Goal: Task Accomplishment & Management: Manage account settings

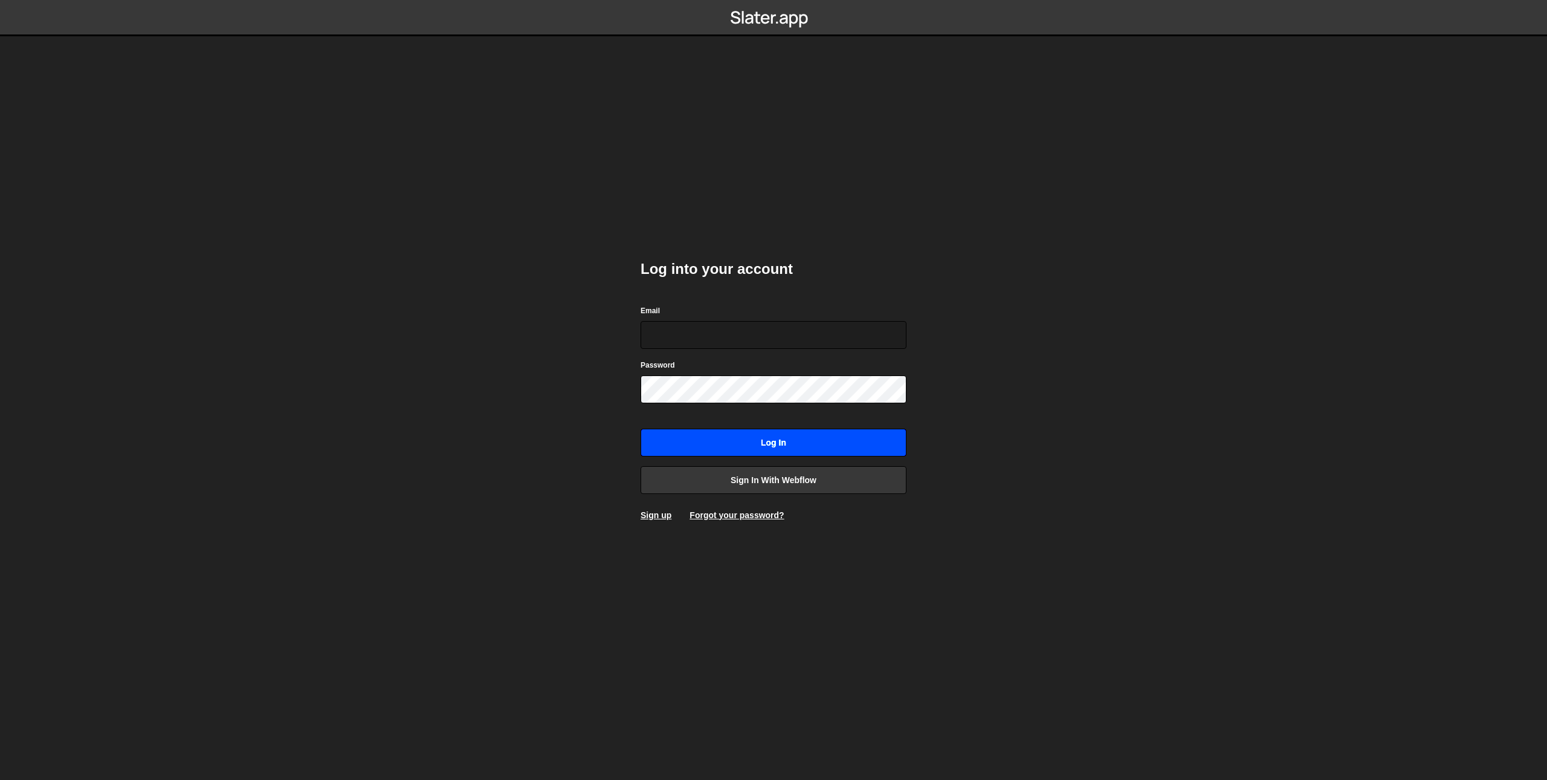
type input "danwebflow@gmail.com"
click at [702, 445] on input "Log in" at bounding box center [774, 442] width 266 height 28
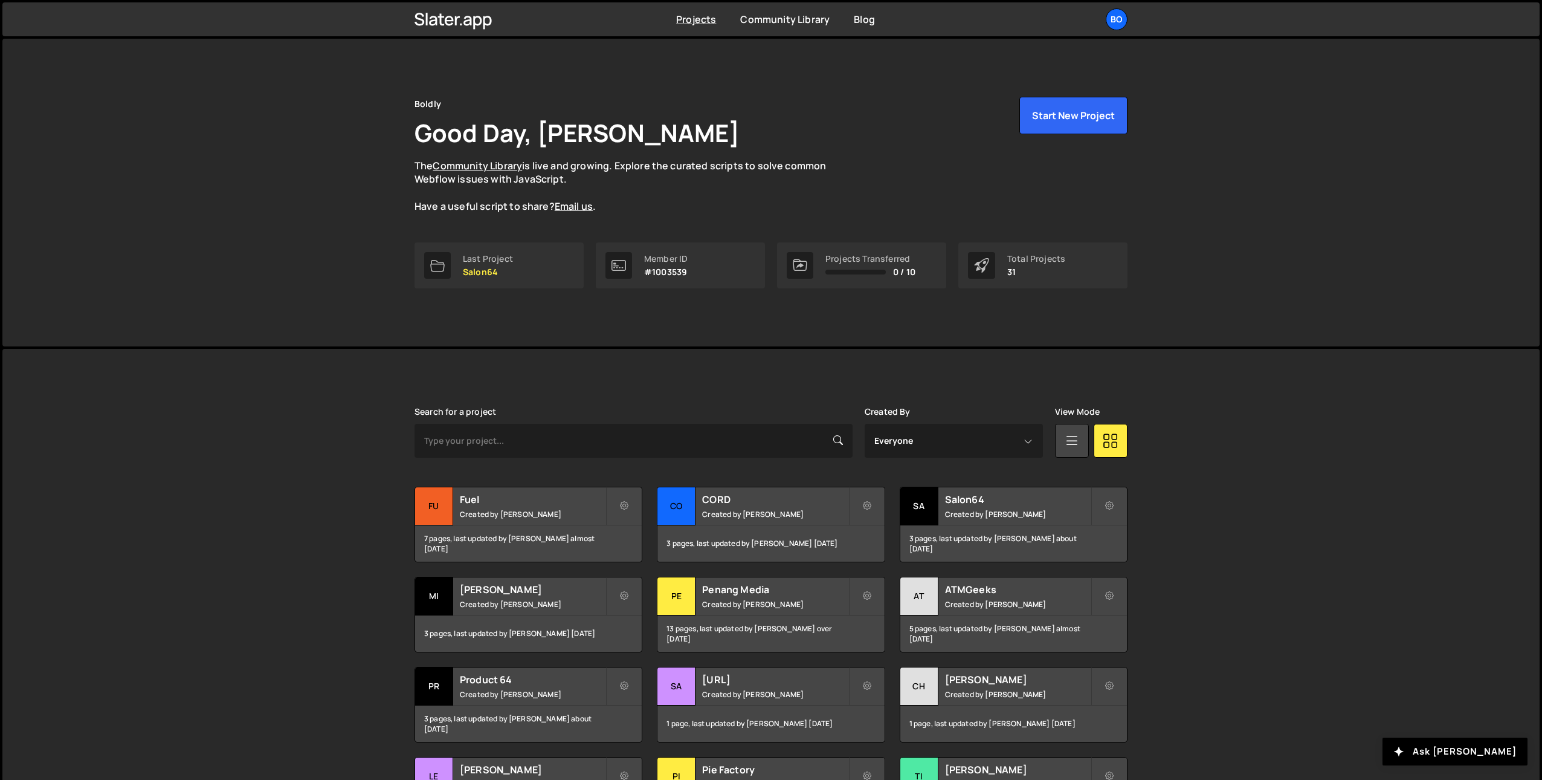
scroll to position [149, 0]
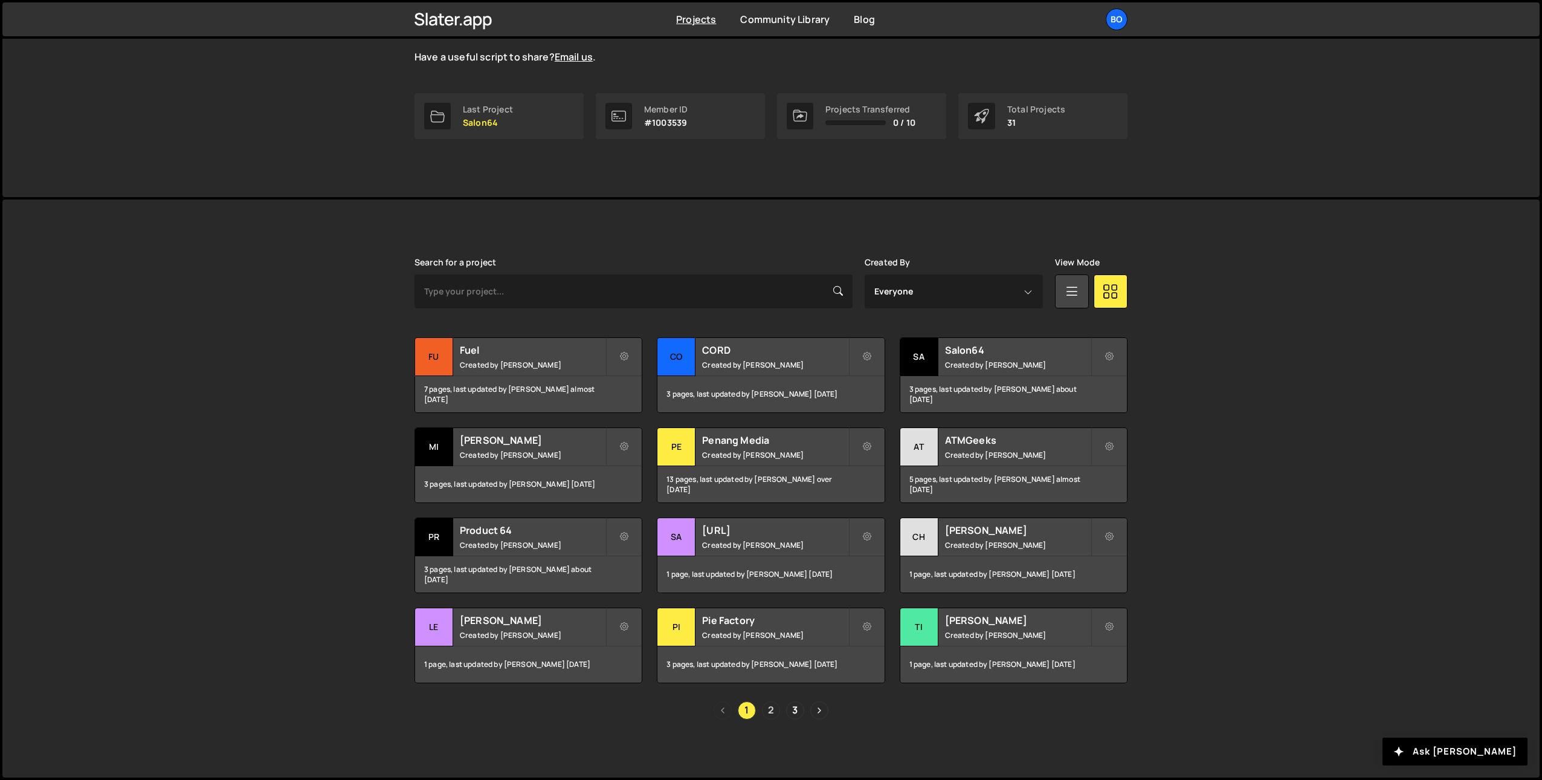
click at [766, 708] on link "2" at bounding box center [771, 710] width 18 height 18
